Goal: Complete application form

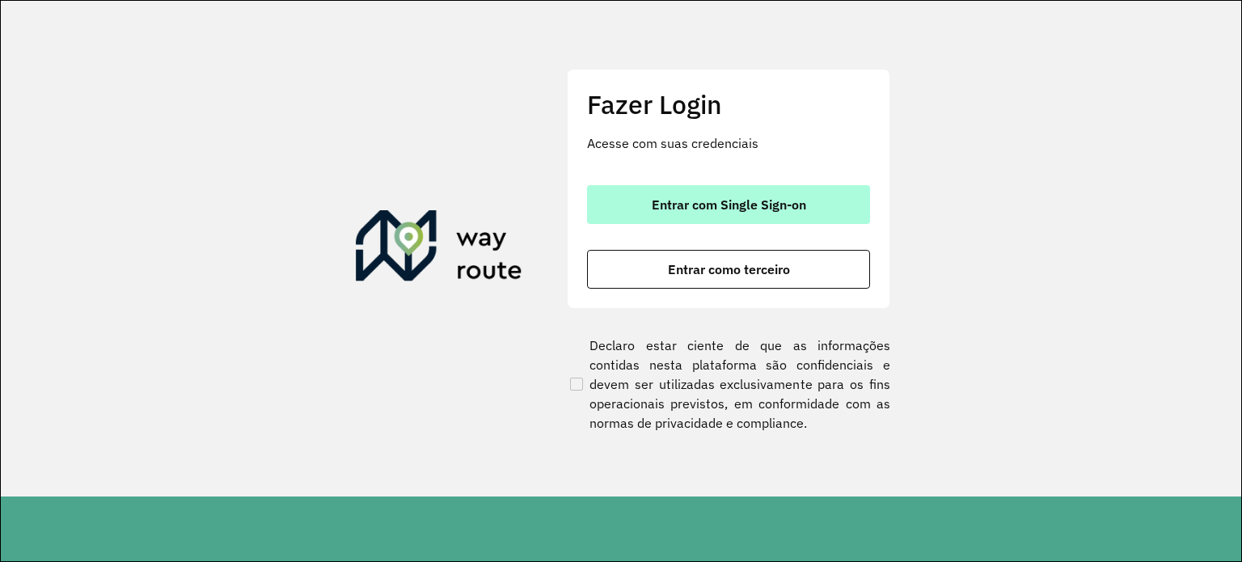
click at [715, 216] on button "Entrar com Single Sign-on" at bounding box center [728, 204] width 283 height 39
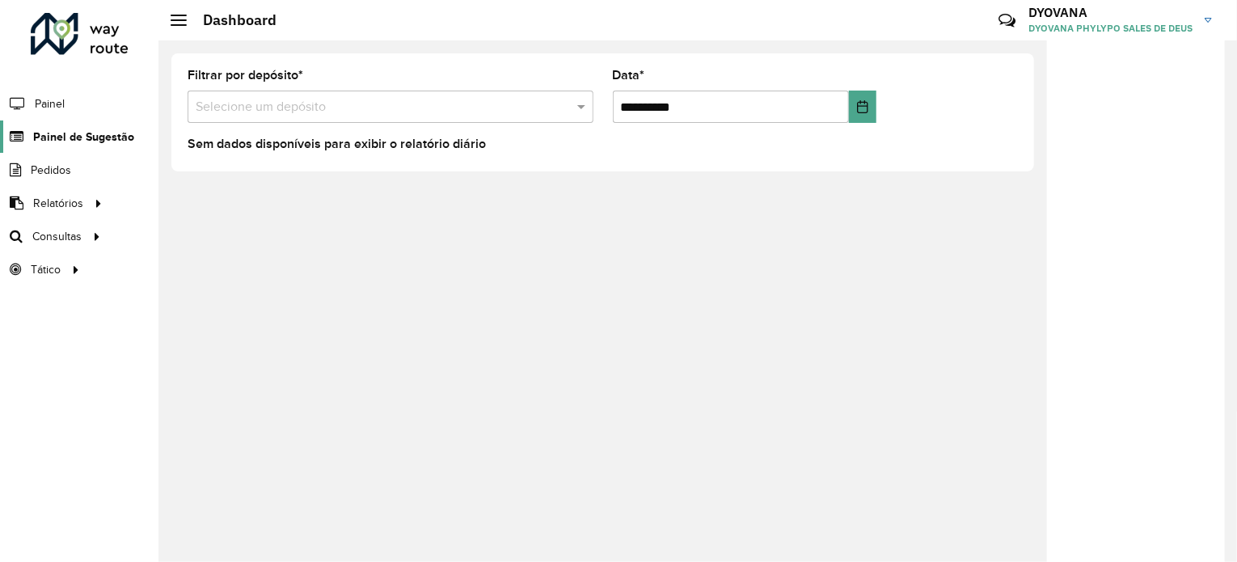
click at [82, 129] on span "Painel de Sugestão" at bounding box center [83, 137] width 101 height 17
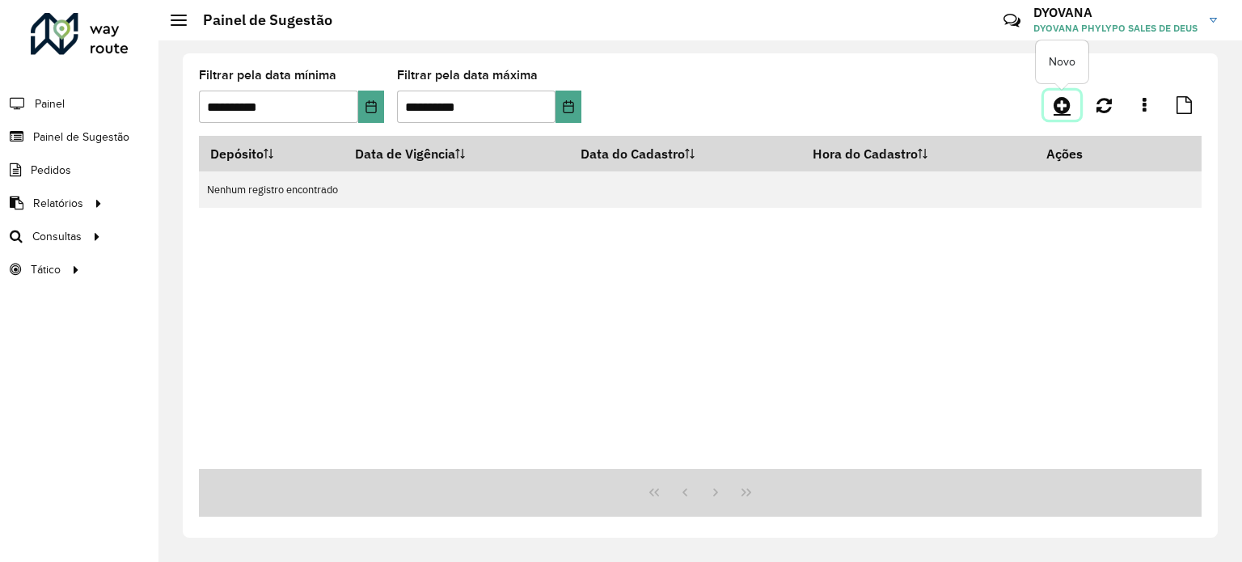
click at [1060, 109] on icon at bounding box center [1061, 104] width 17 height 19
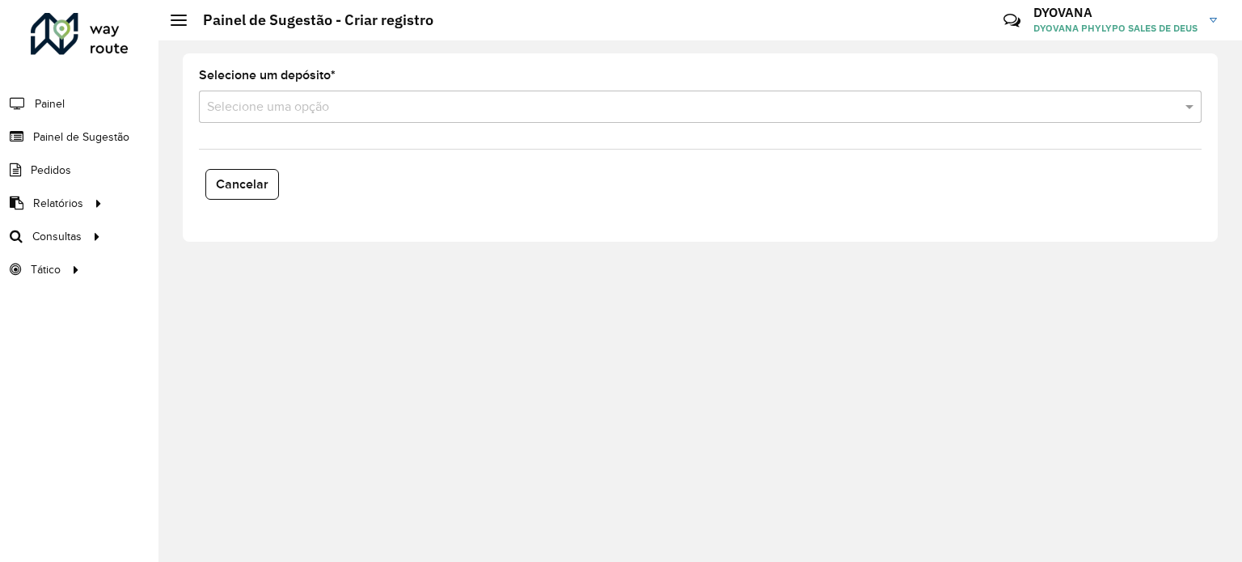
click at [327, 116] on div "Selecione uma opção" at bounding box center [700, 107] width 1002 height 32
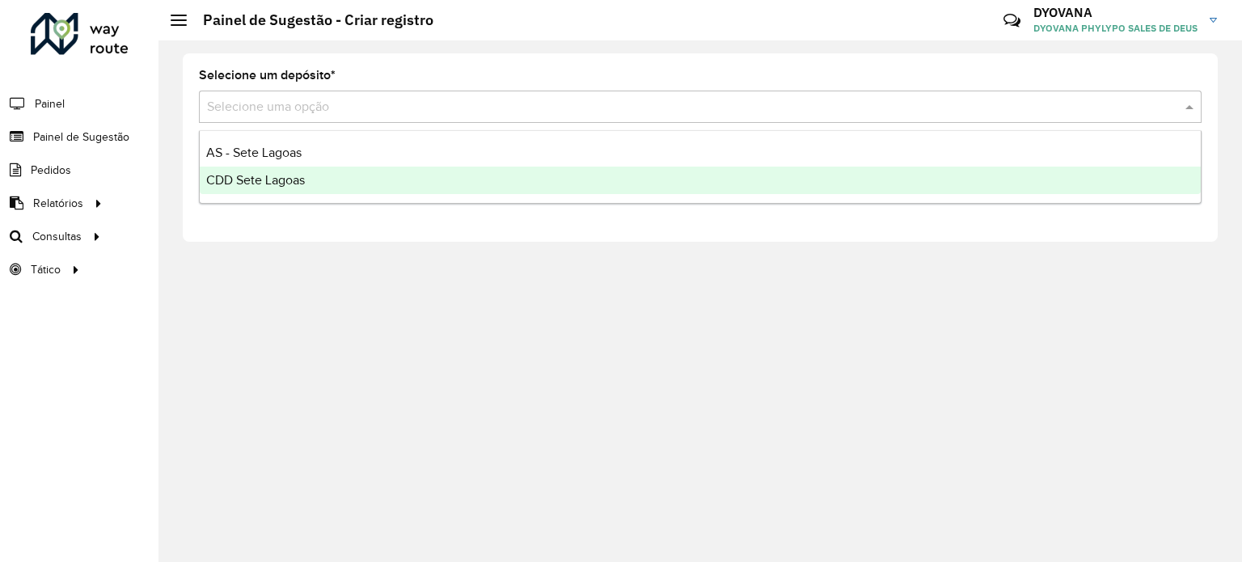
click at [327, 183] on div "CDD Sete Lagoas" at bounding box center [700, 180] width 1001 height 27
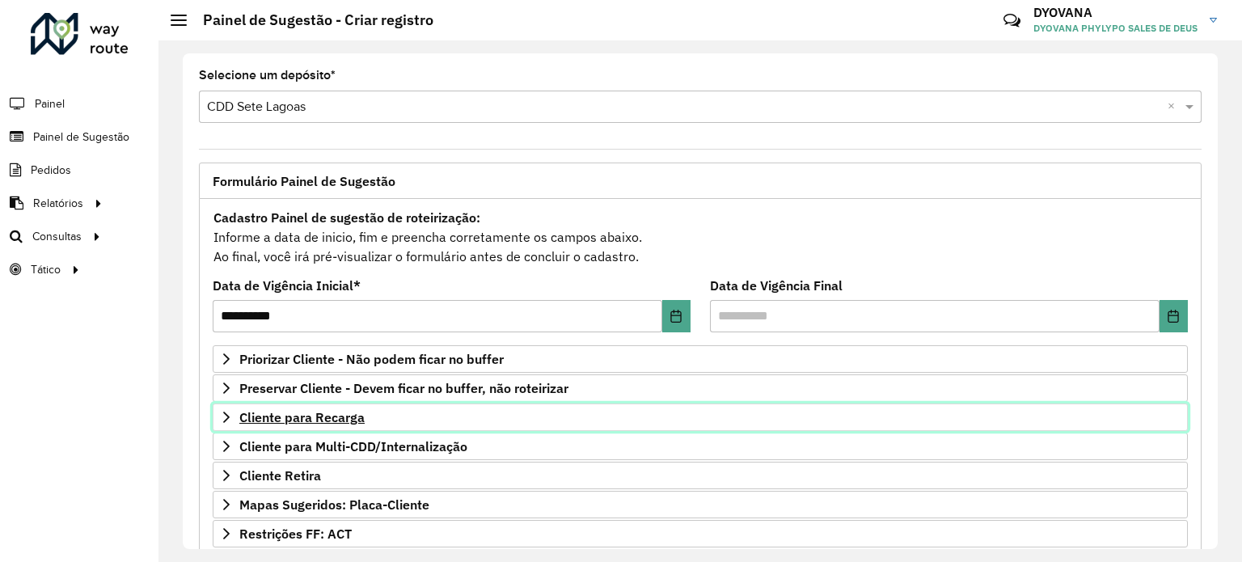
click at [344, 423] on span "Cliente para Recarga" at bounding box center [301, 417] width 125 height 13
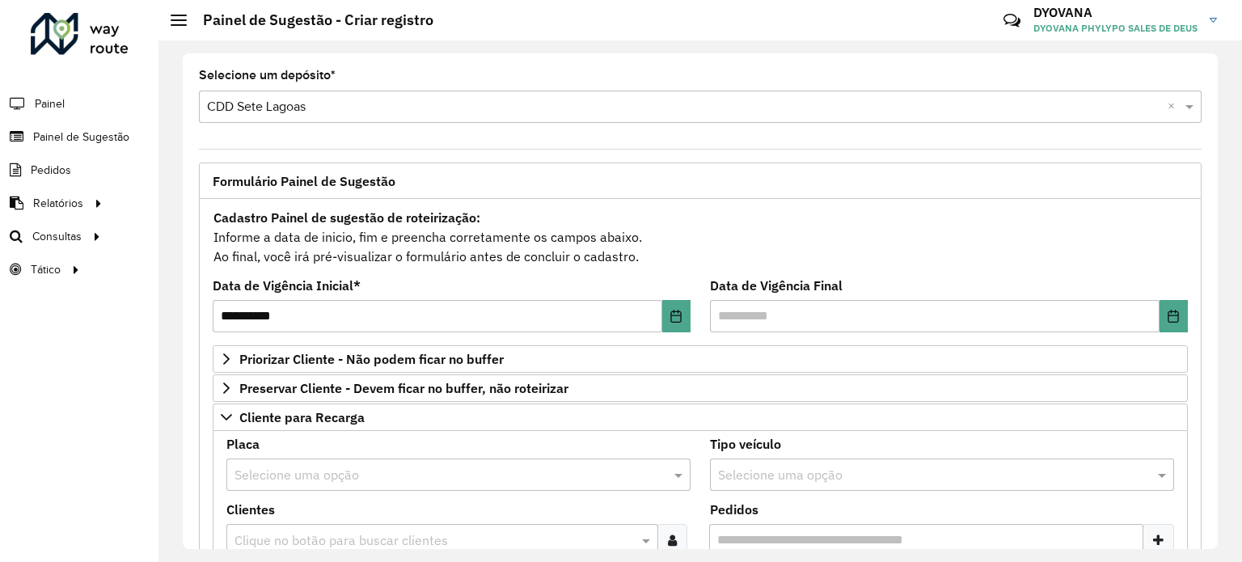
click at [343, 468] on input "text" at bounding box center [441, 475] width 415 height 19
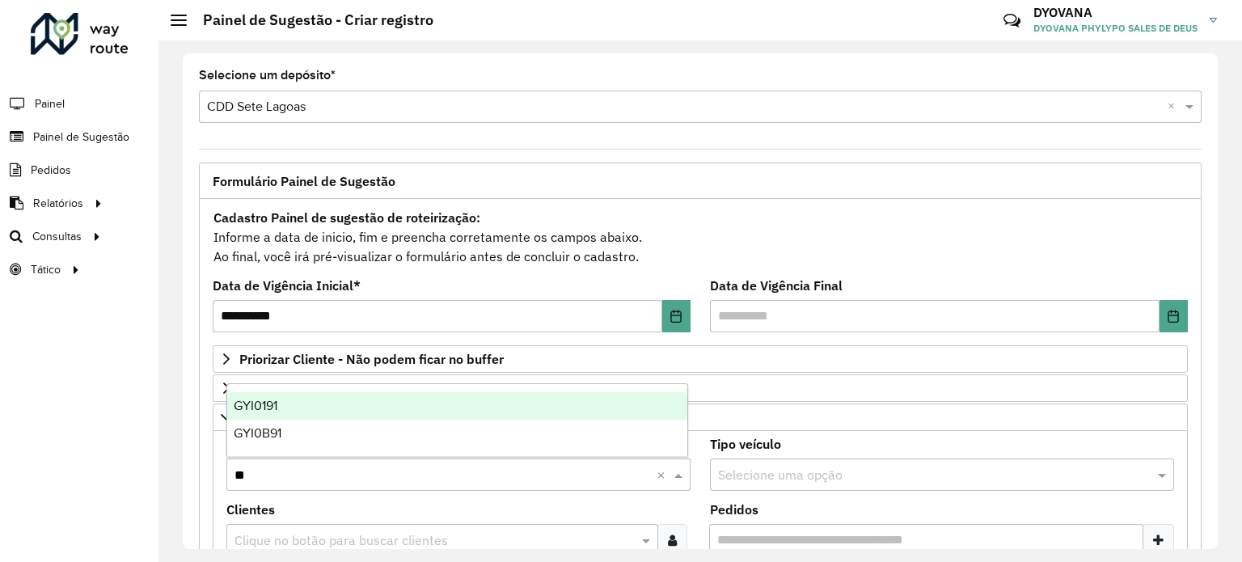
type input "***"
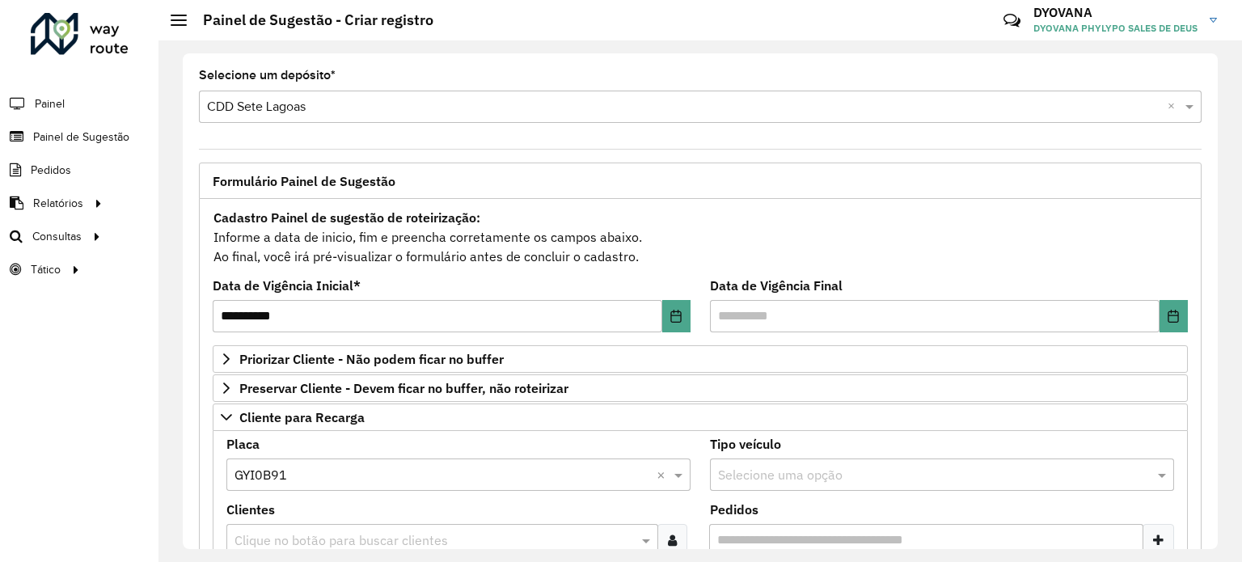
scroll to position [242, 0]
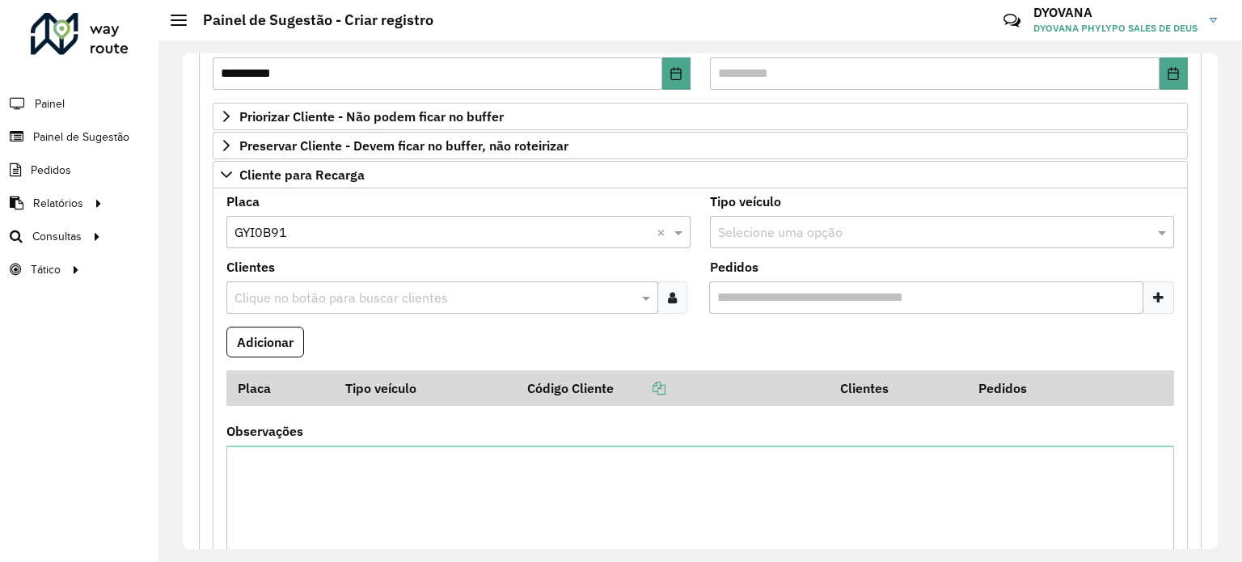
click at [670, 297] on icon at bounding box center [672, 297] width 9 height 13
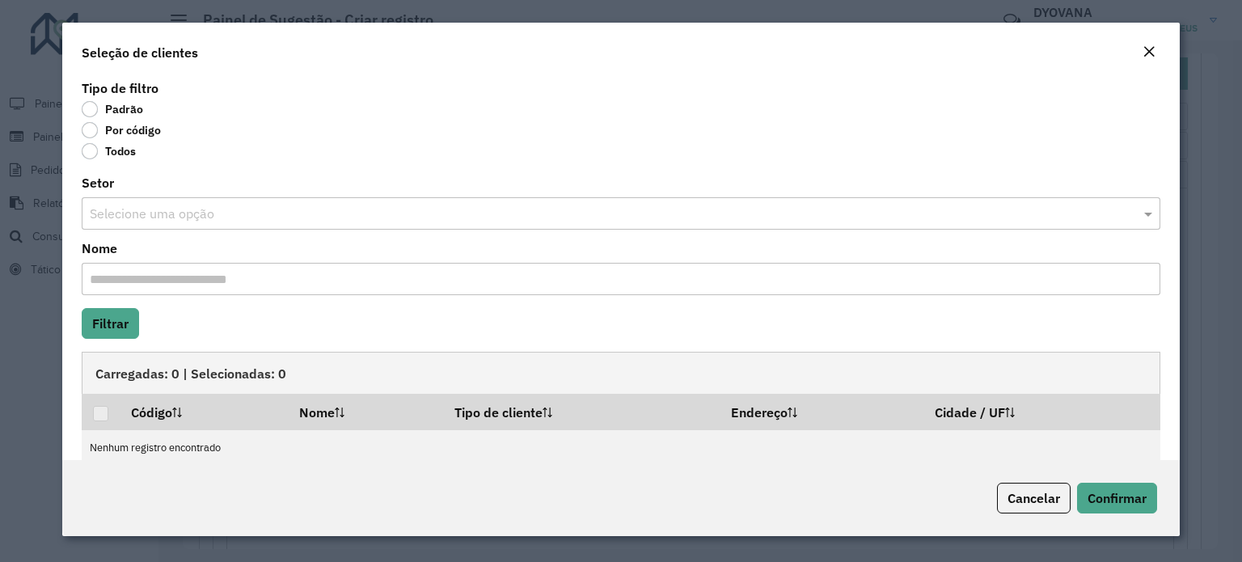
click at [94, 132] on label "Por código" at bounding box center [121, 130] width 79 height 16
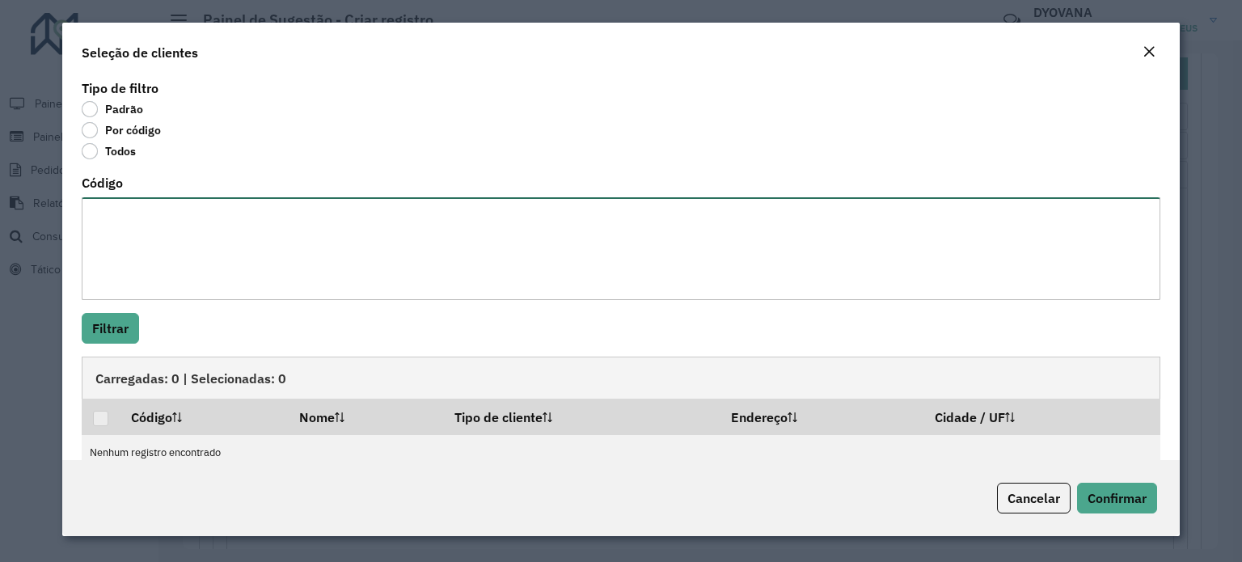
click at [202, 218] on textarea "Código" at bounding box center [621, 248] width 1078 height 103
paste textarea "**** ***** *****"
type textarea "**** ***** *****"
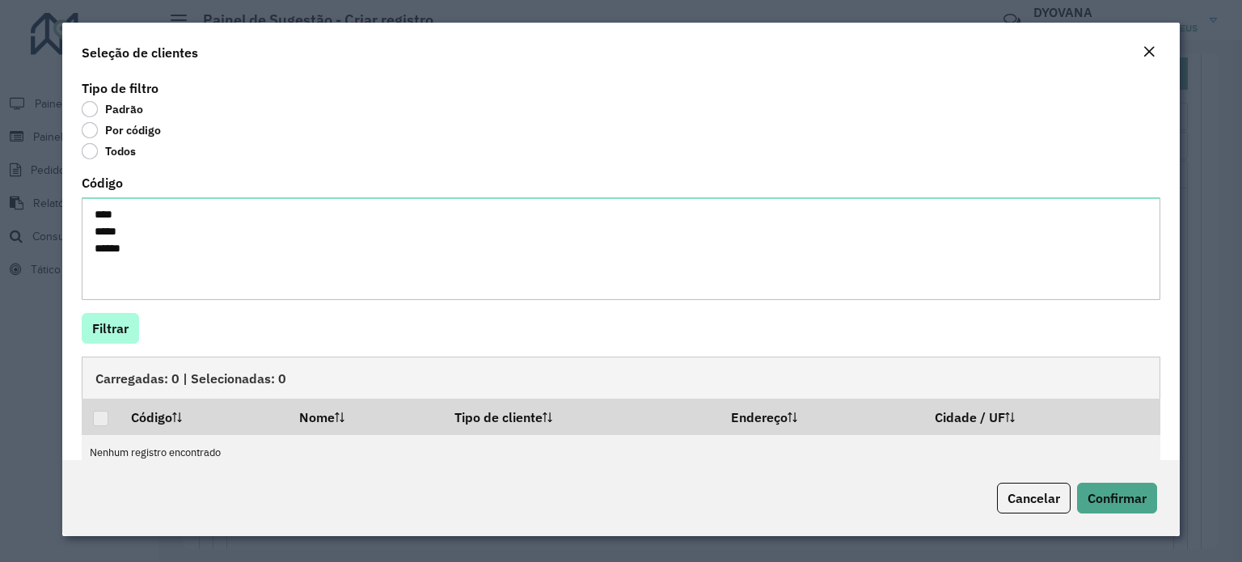
click at [102, 342] on div "Tipo de filtro Padrão Por código Todos Código **** ***** ***** Filtrar Carregad…" at bounding box center [620, 268] width 1117 height 384
click at [124, 330] on button "Filtrar" at bounding box center [110, 328] width 57 height 31
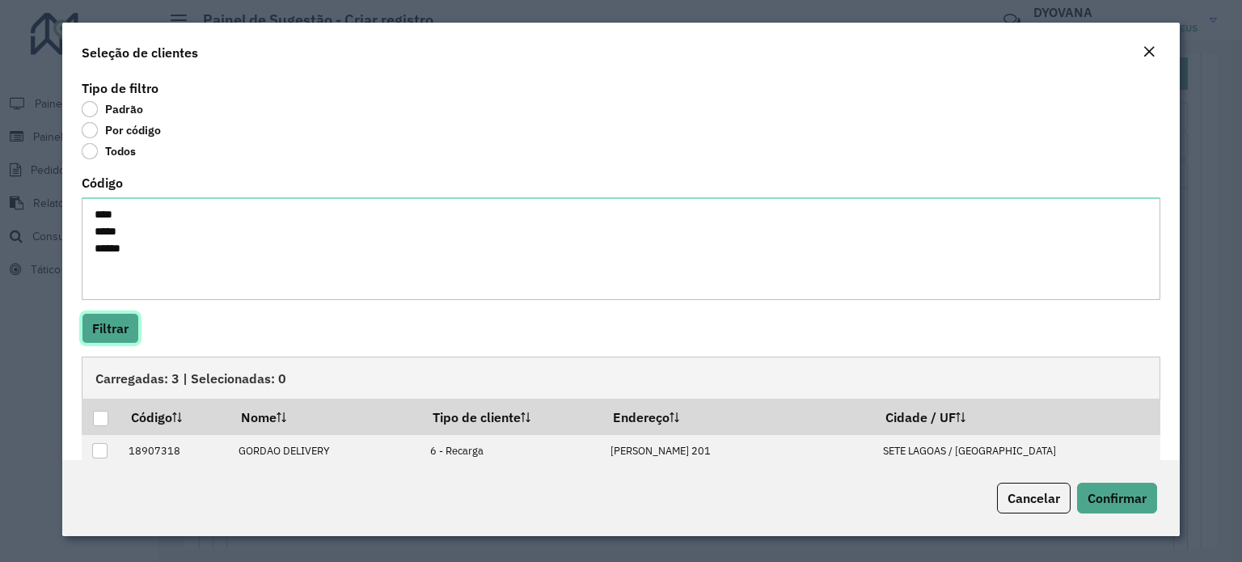
scroll to position [81, 0]
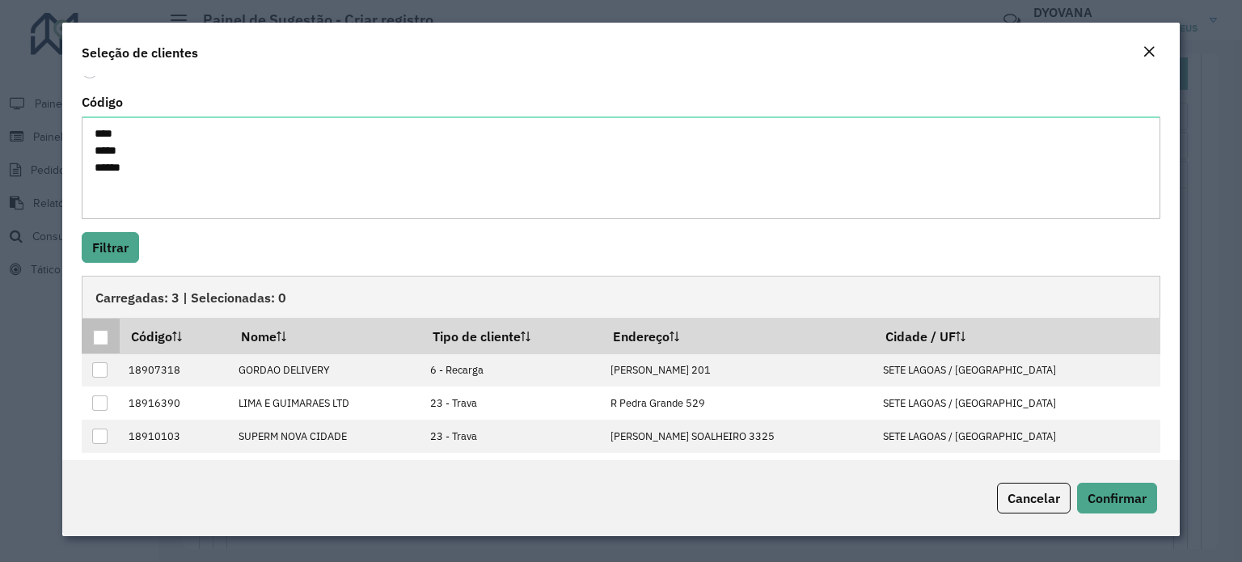
click at [107, 331] on div at bounding box center [100, 337] width 15 height 15
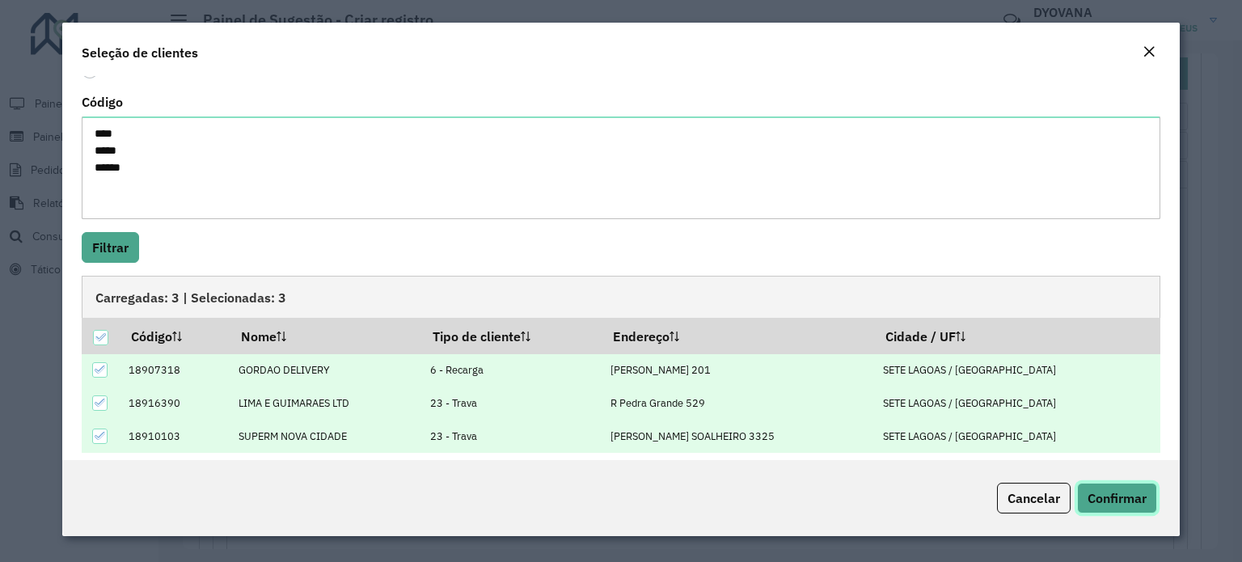
click at [1095, 492] on span "Confirmar" at bounding box center [1116, 498] width 59 height 16
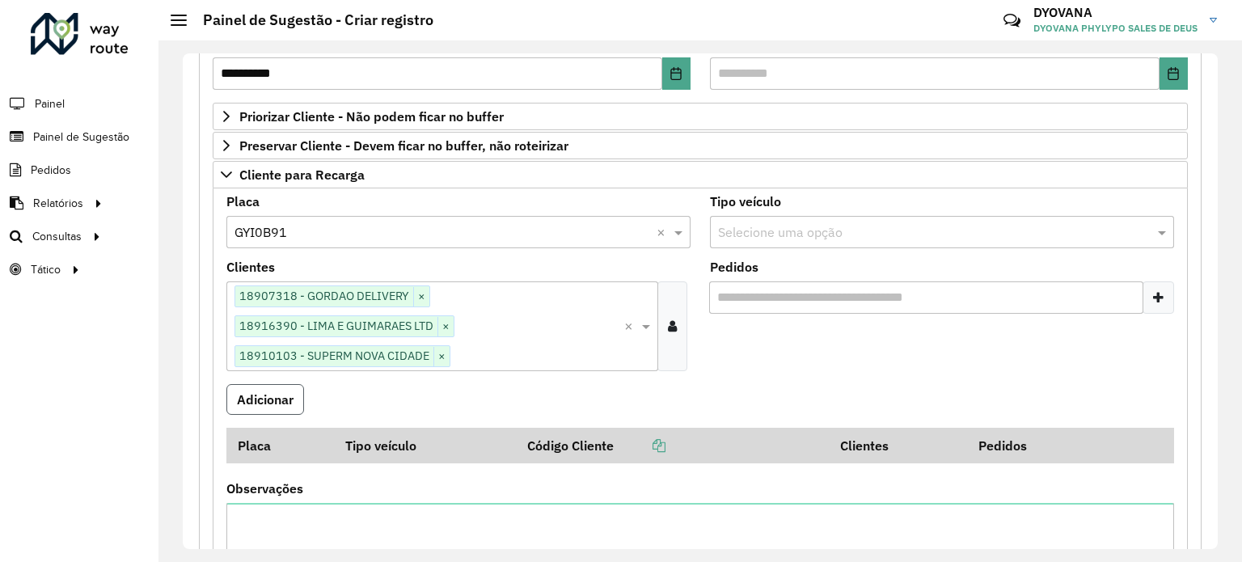
click at [280, 394] on button "Adicionar" at bounding box center [265, 399] width 78 height 31
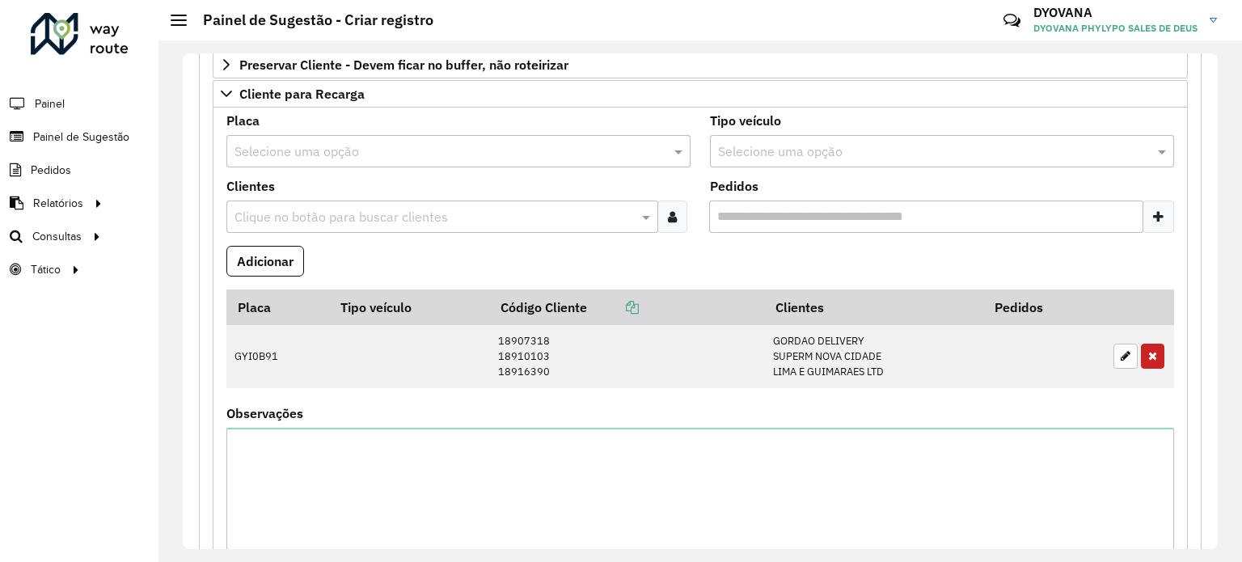
scroll to position [162, 0]
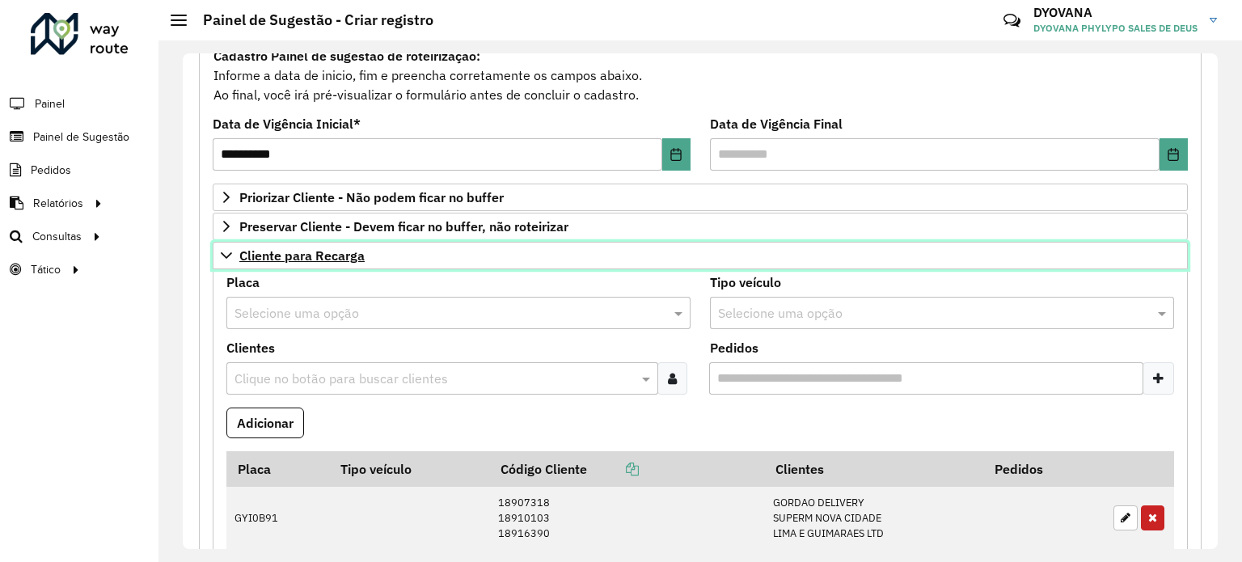
click at [301, 256] on span "Cliente para Recarga" at bounding box center [301, 255] width 125 height 13
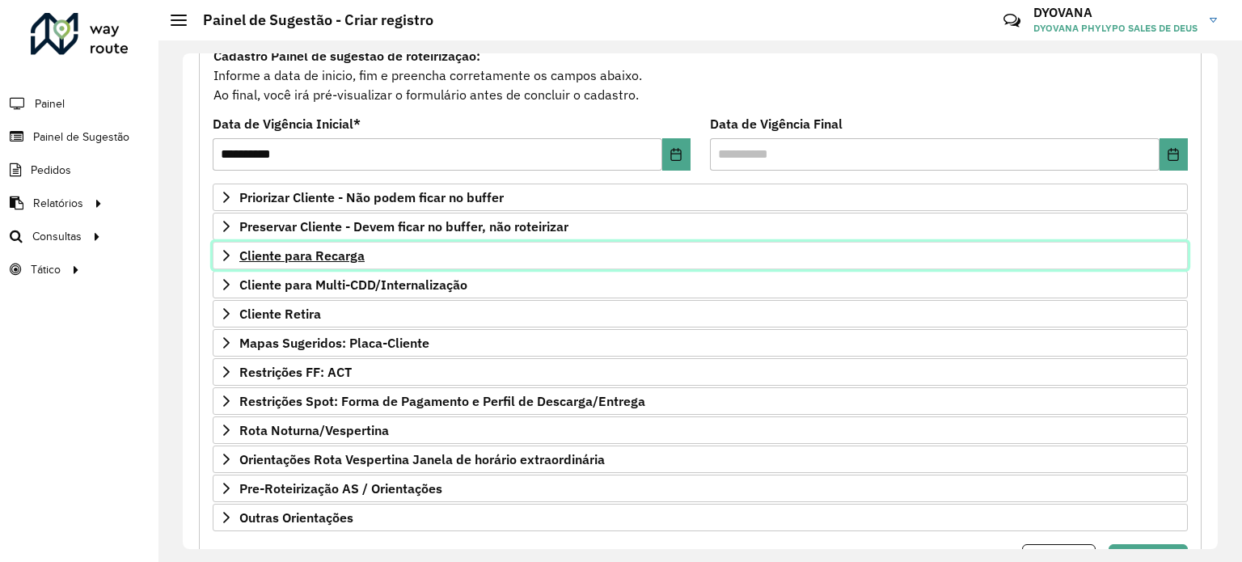
click at [346, 259] on span "Cliente para Recarga" at bounding box center [301, 255] width 125 height 13
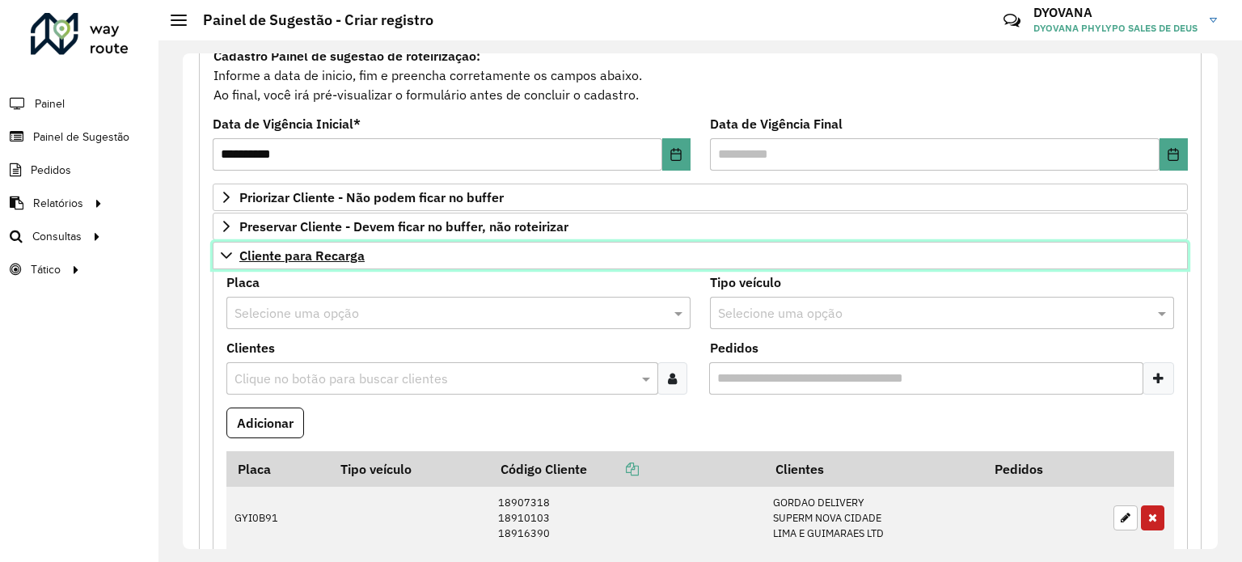
click at [344, 257] on span "Cliente para Recarga" at bounding box center [301, 255] width 125 height 13
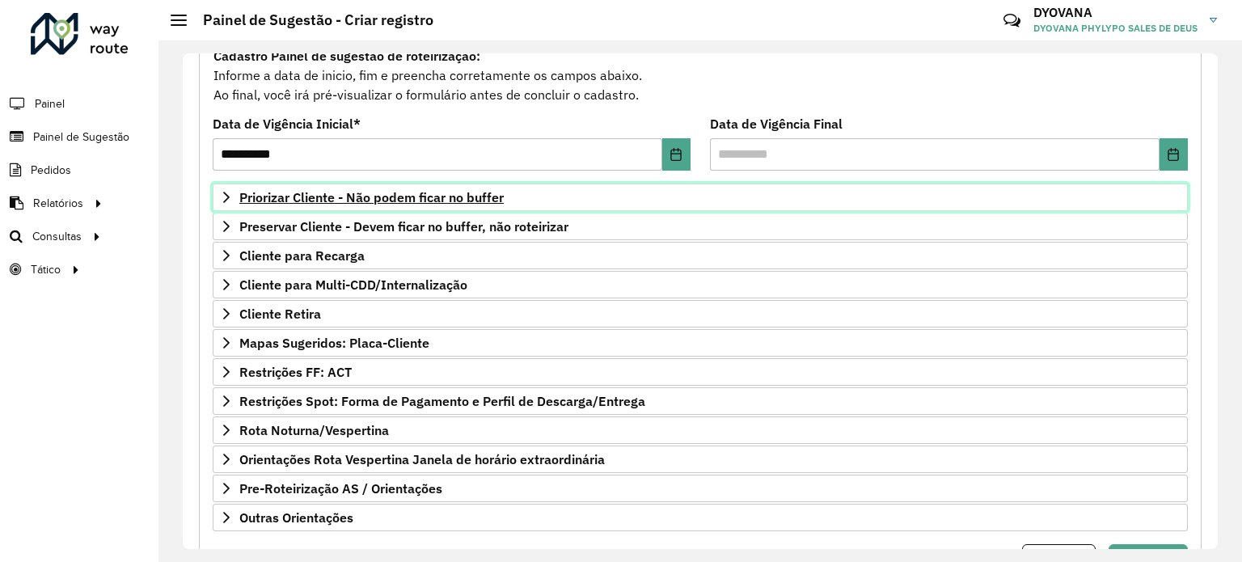
click at [441, 198] on span "Priorizar Cliente - Não podem ficar no buffer" at bounding box center [371, 197] width 264 height 13
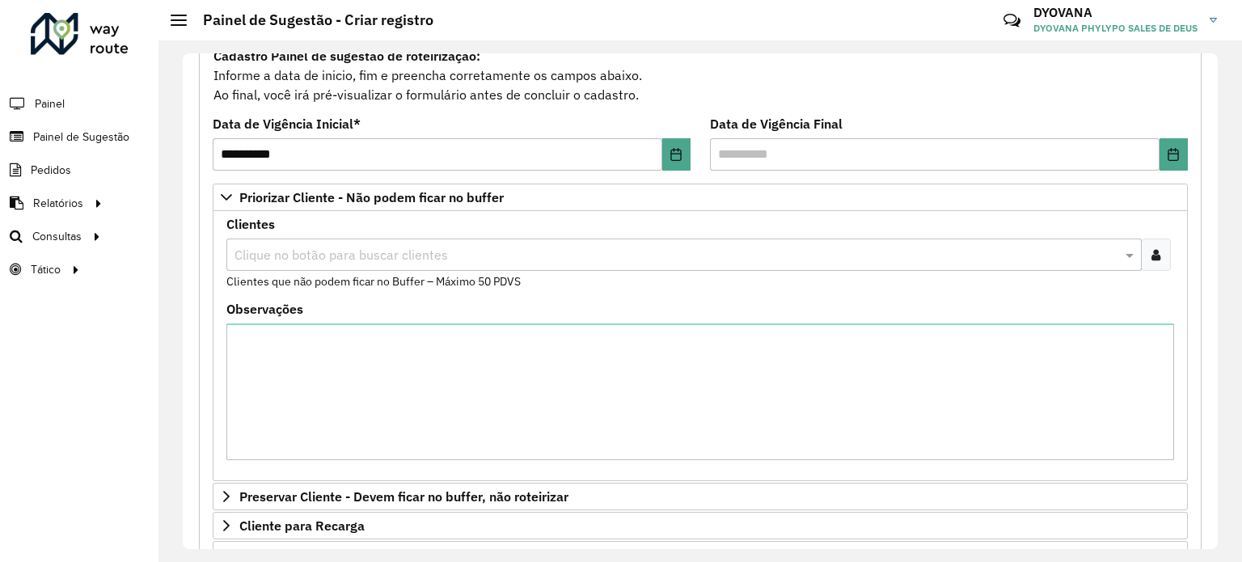
click at [1151, 251] on icon at bounding box center [1155, 254] width 9 height 13
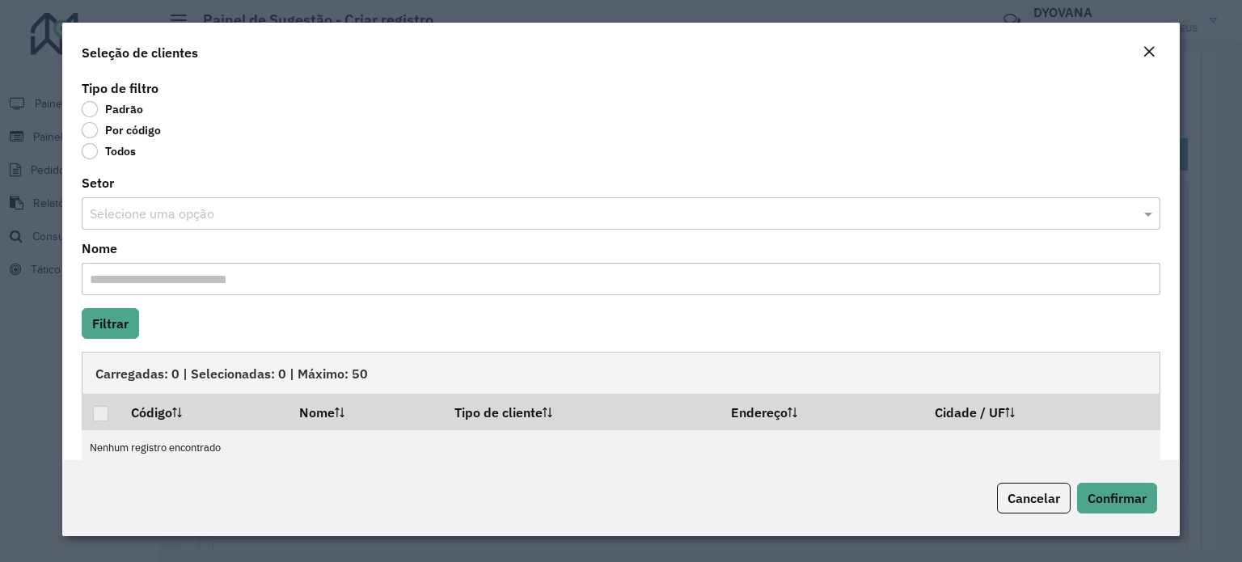
click at [88, 134] on label "Por código" at bounding box center [121, 130] width 79 height 16
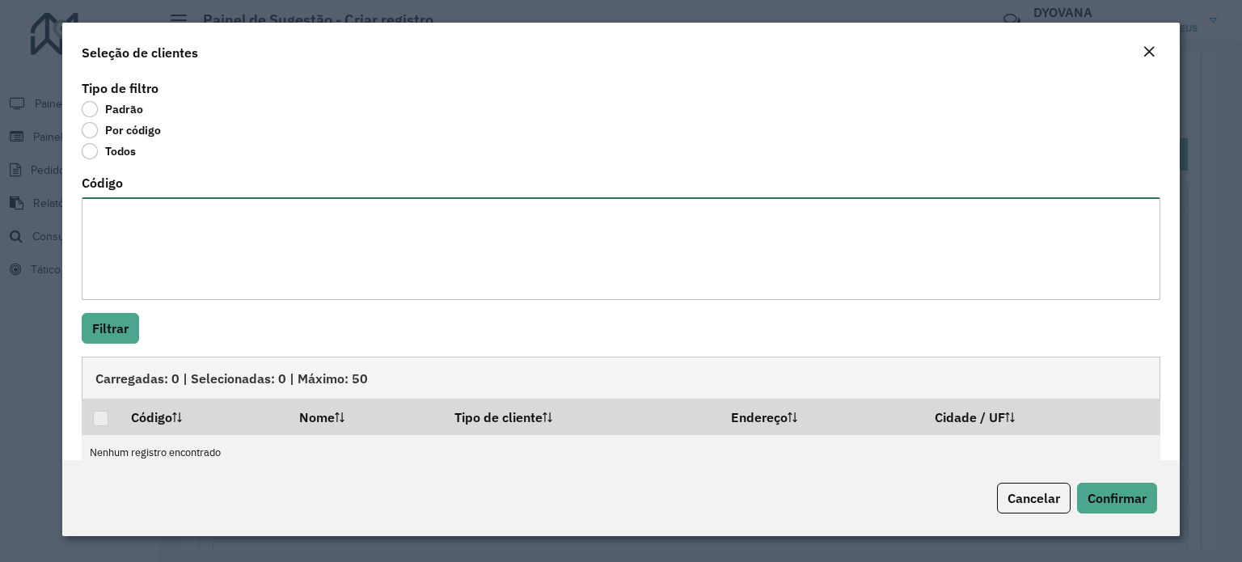
click at [181, 220] on textarea "Código" at bounding box center [621, 248] width 1078 height 103
paste textarea "**** **** **** ***** **** ***** ***** ***** **** **** ***** **** ***** **** ***…"
type textarea "**** **** **** ***** **** ***** ***** ***** **** **** ***** **** ***** **** ***…"
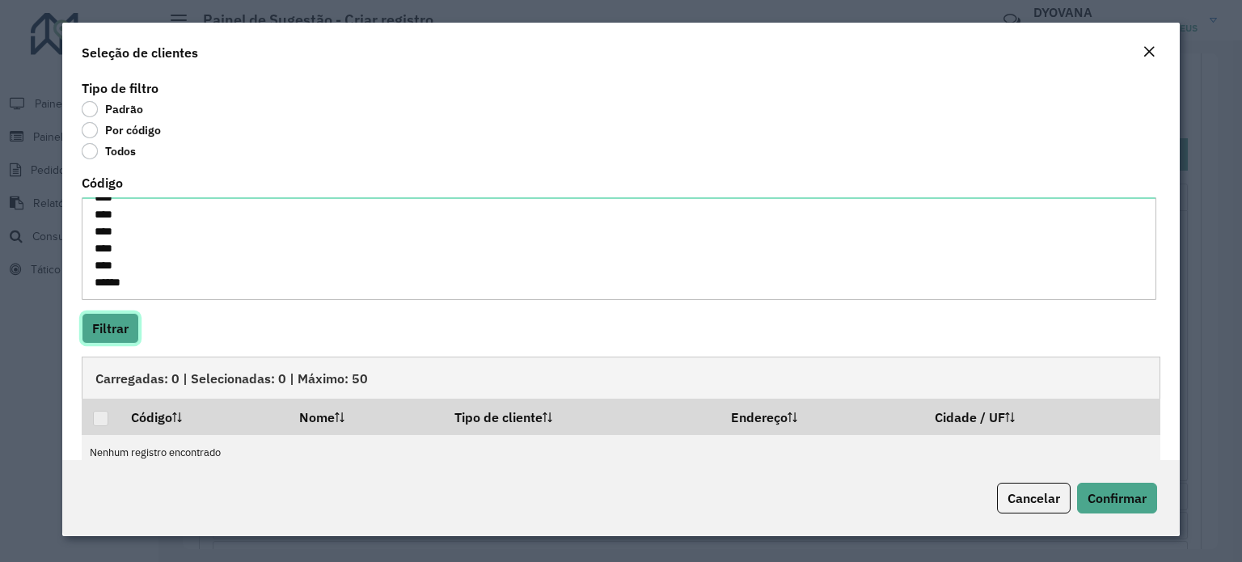
click at [98, 323] on button "Filtrar" at bounding box center [110, 328] width 57 height 31
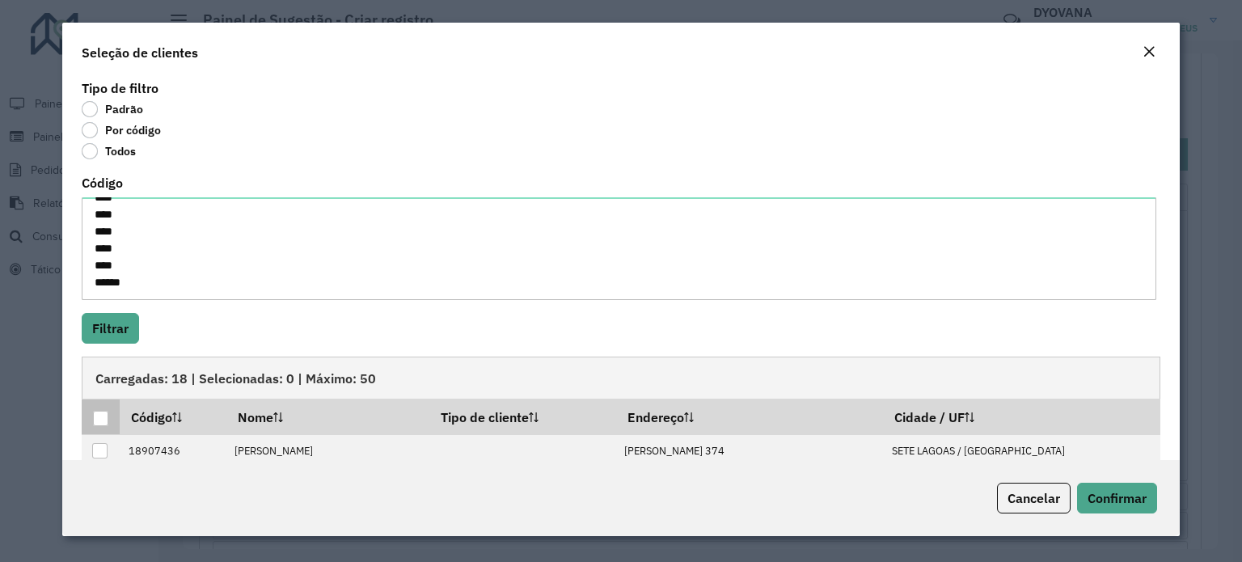
click at [94, 416] on div at bounding box center [100, 418] width 15 height 15
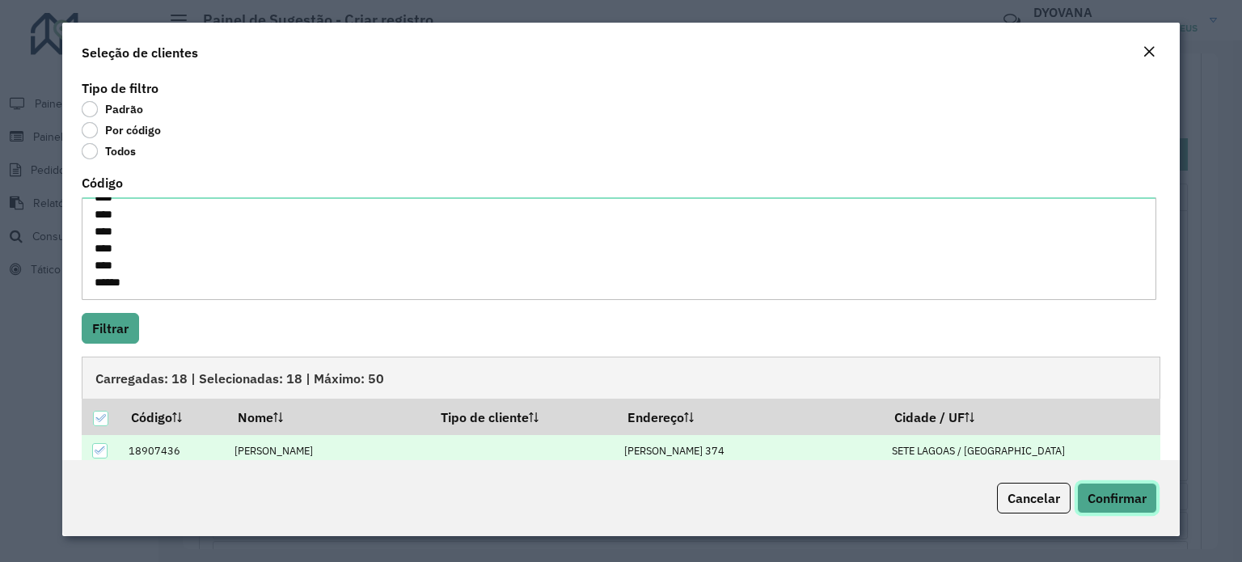
click at [1124, 497] on span "Confirmar" at bounding box center [1116, 498] width 59 height 16
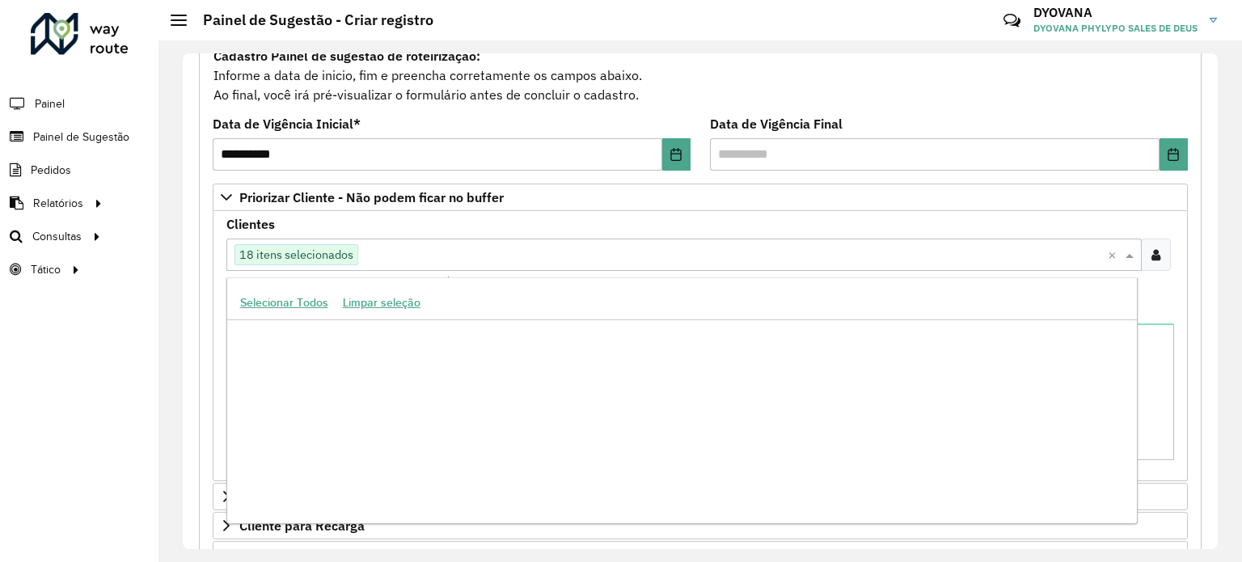
click at [505, 248] on input "text" at bounding box center [732, 255] width 749 height 19
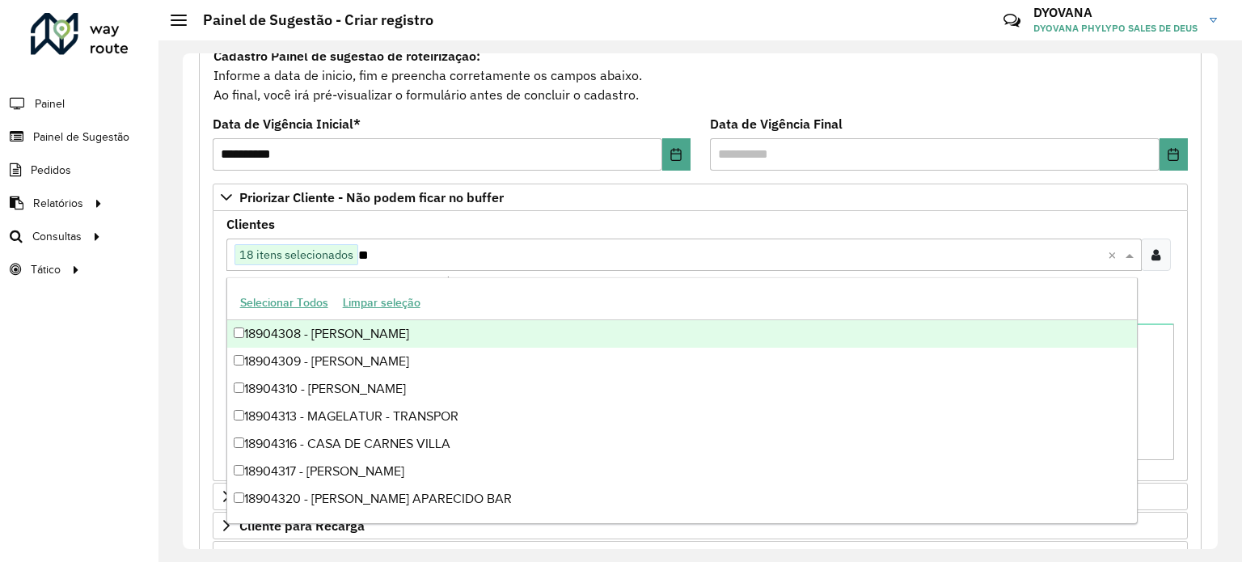
scroll to position [10112, 0]
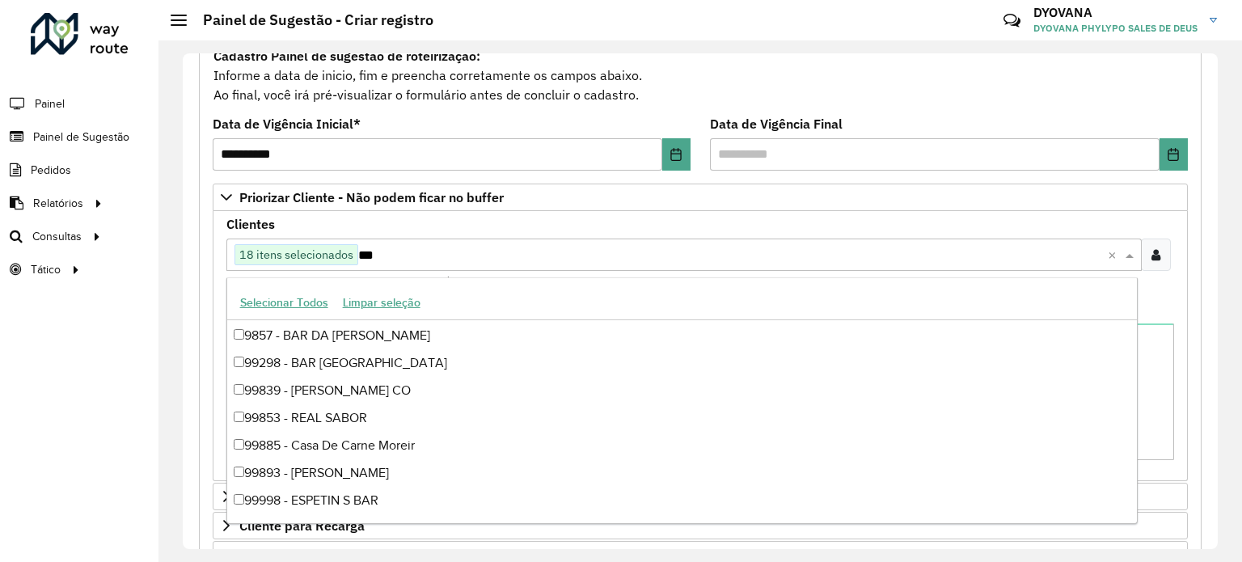
type input "****"
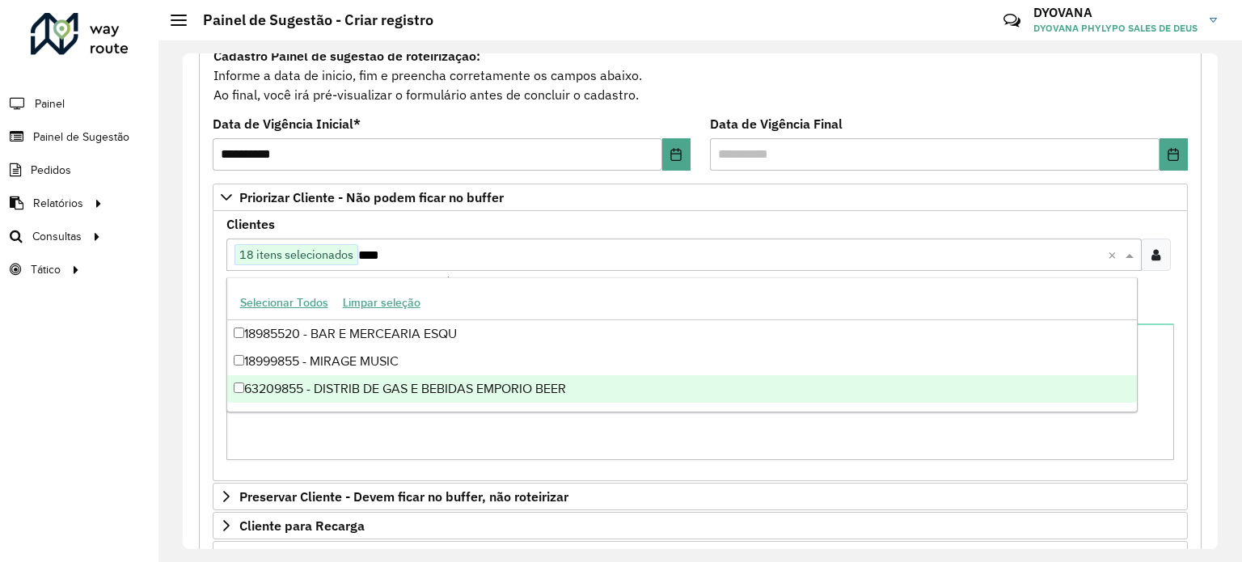
click at [453, 390] on div "63209855 - DISTRIB DE GAS E BEBIDAS EMPORIO BEER" at bounding box center [681, 388] width 909 height 27
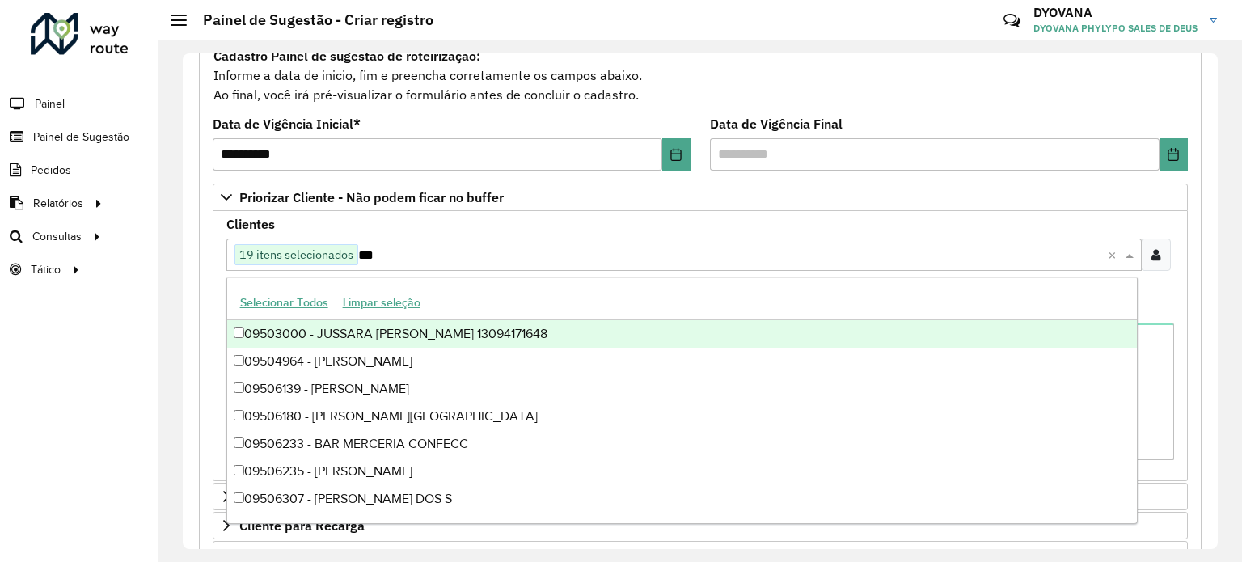
type input "****"
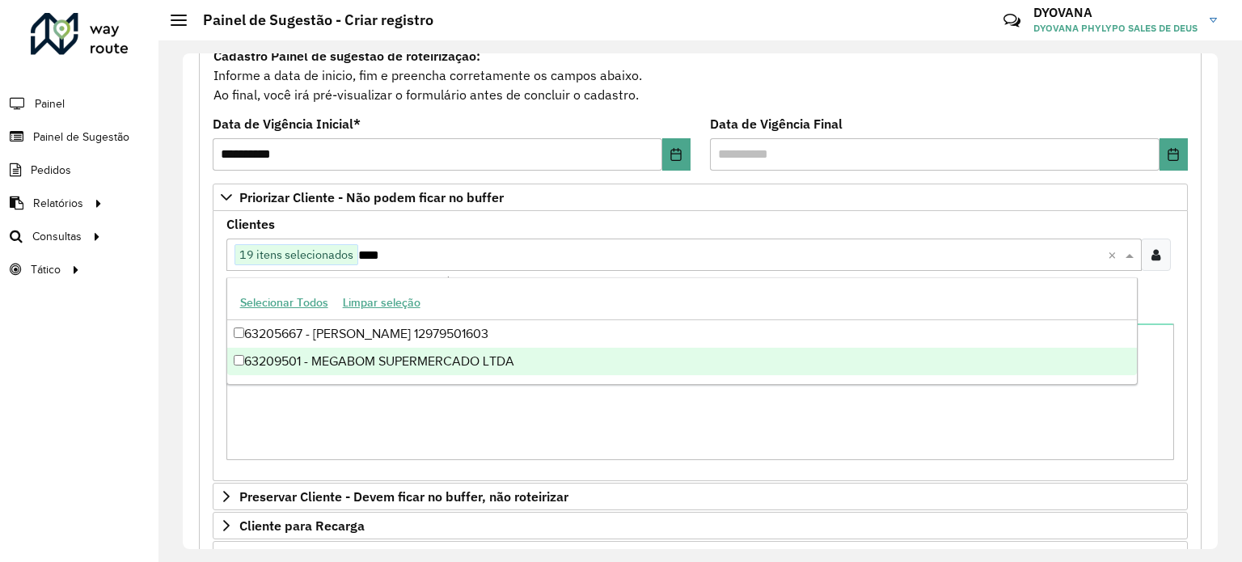
click at [514, 366] on div "63209501 - MEGABOM SUPERMERCADO LTDA" at bounding box center [681, 361] width 909 height 27
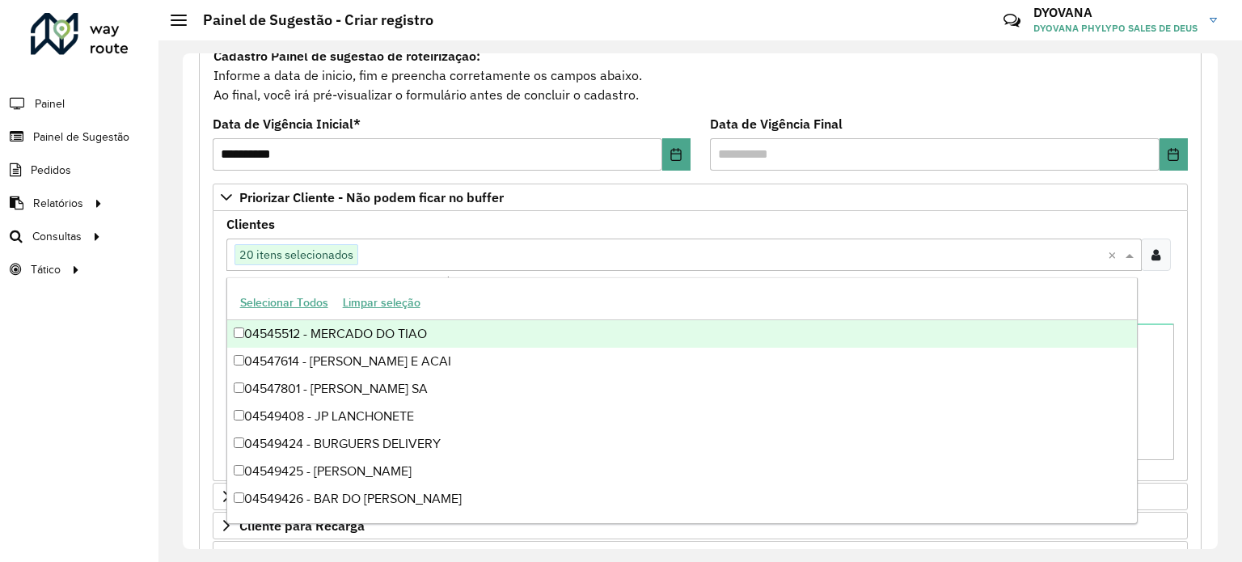
click at [466, 220] on div "Clientes Clique no botão para buscar clientes 20 itens selecionados × Clientes …" at bounding box center [699, 254] width 947 height 72
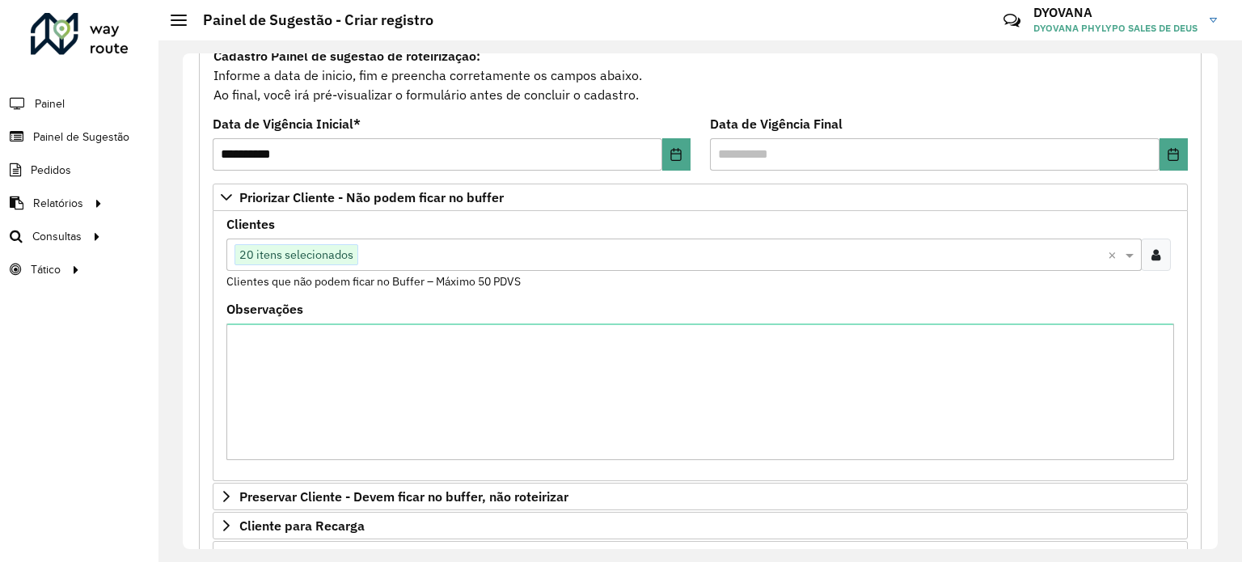
scroll to position [485, 0]
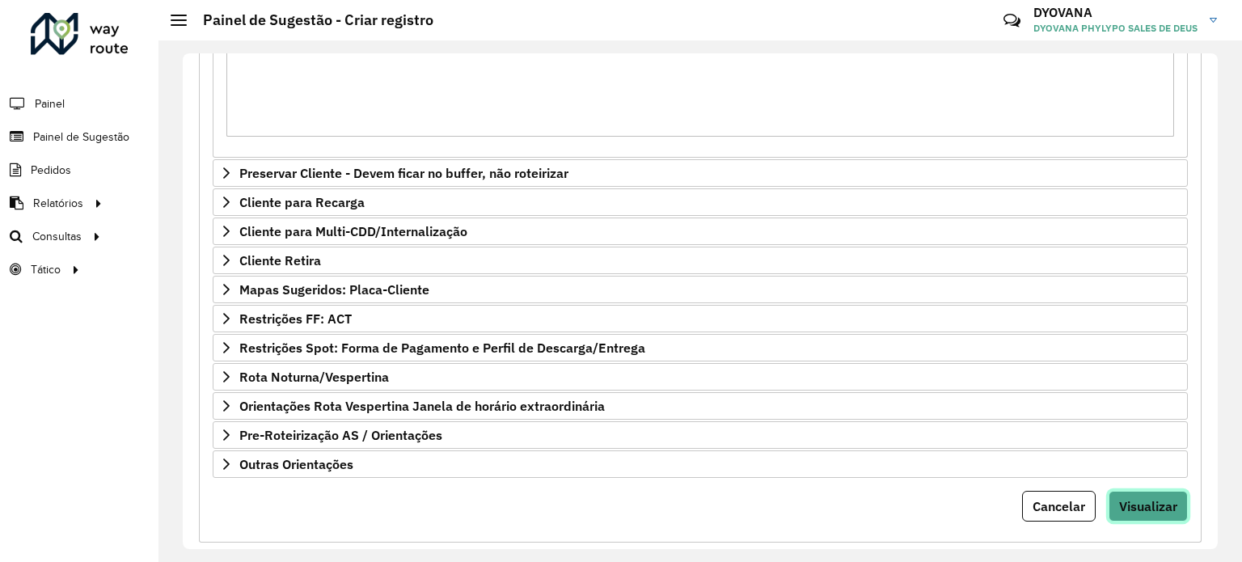
click at [1130, 498] on span "Visualizar" at bounding box center [1148, 506] width 58 height 16
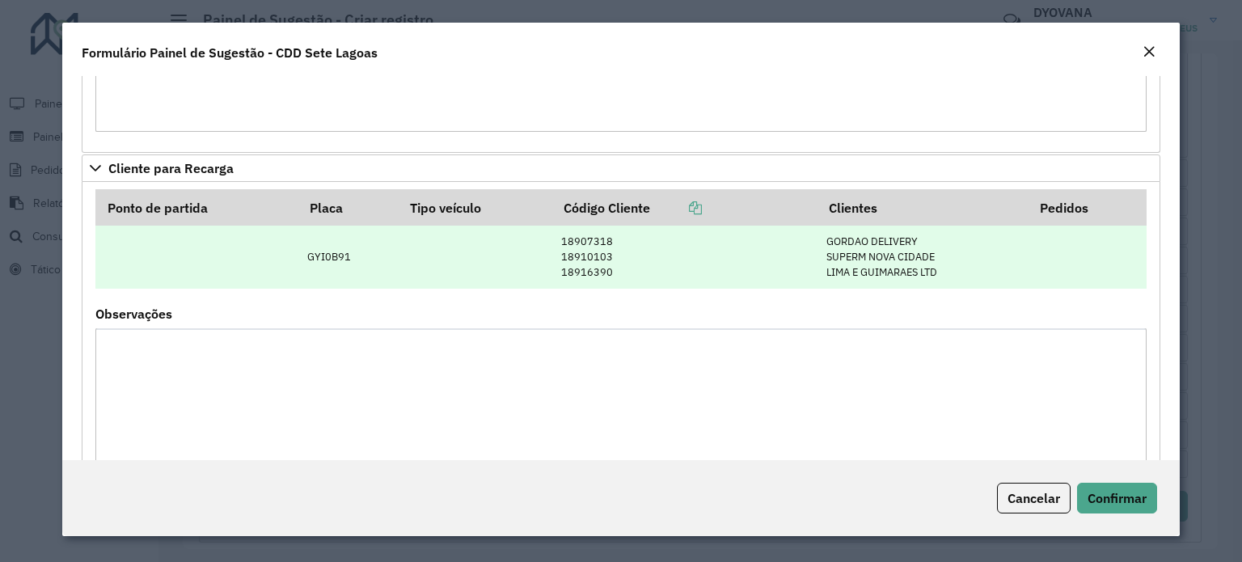
scroll to position [955, 0]
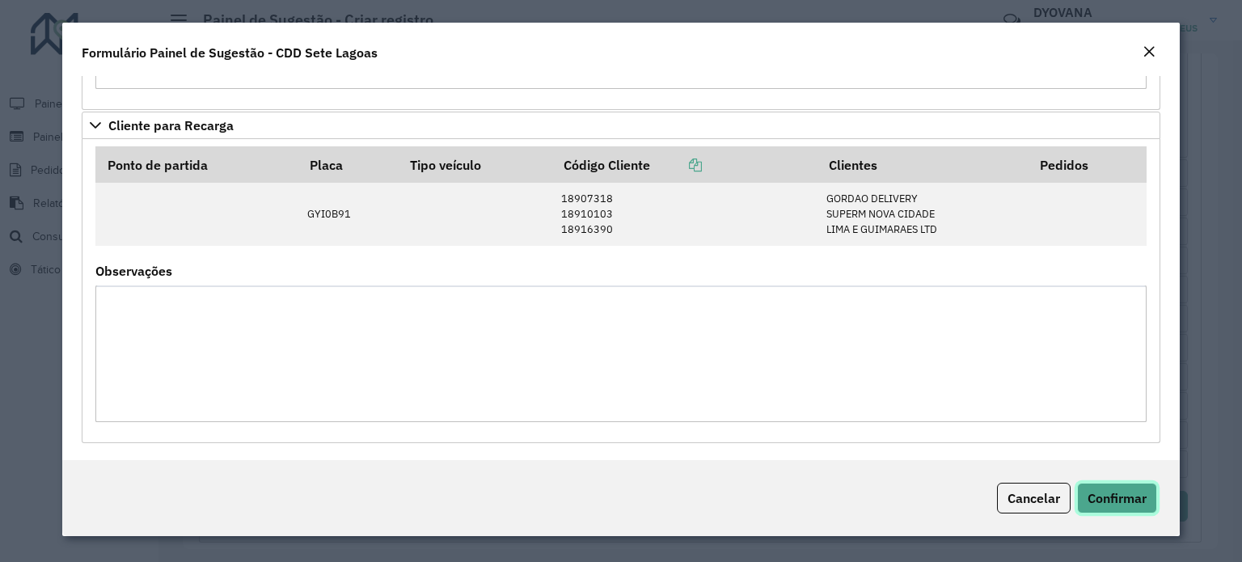
click at [1132, 504] on span "Confirmar" at bounding box center [1116, 498] width 59 height 16
